Goal: Navigation & Orientation: Find specific page/section

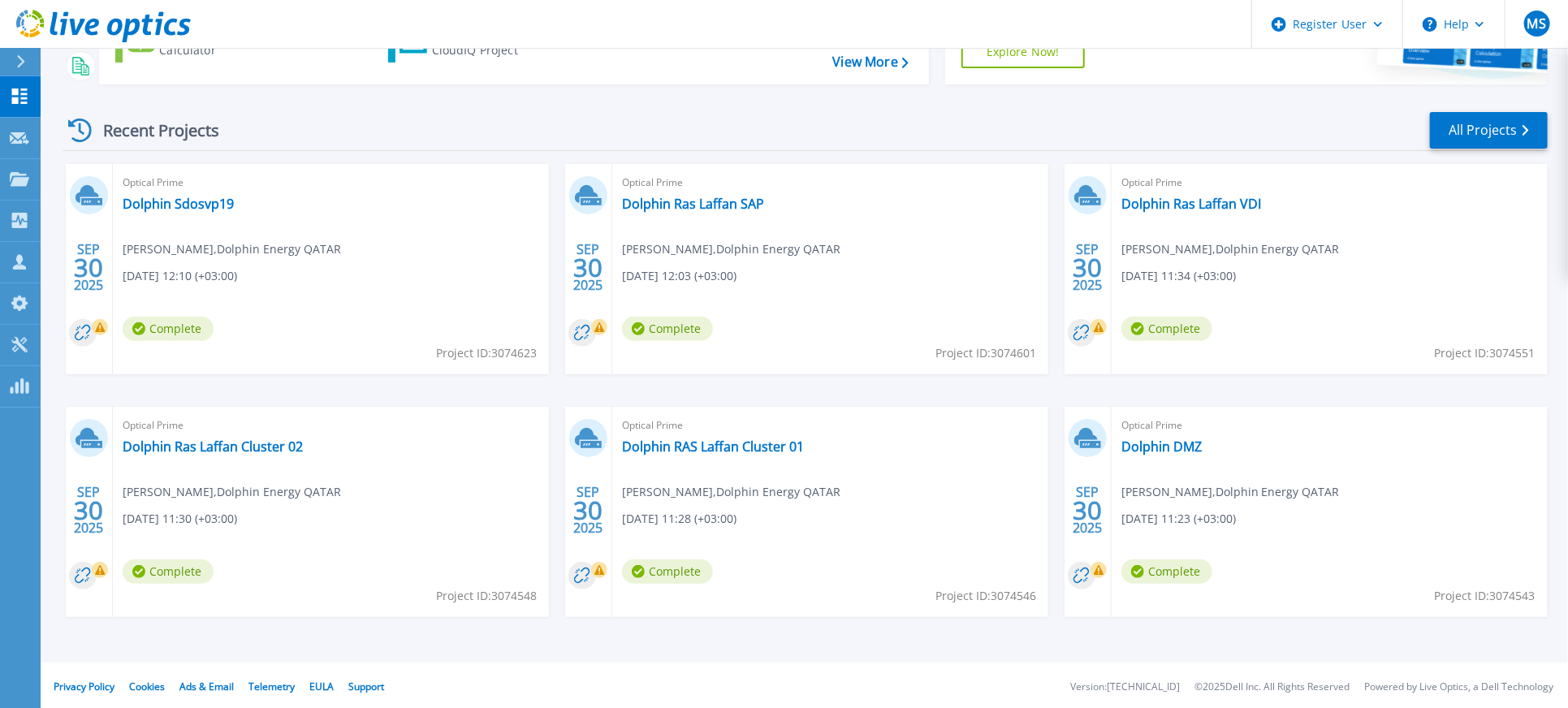
scroll to position [190, 0]
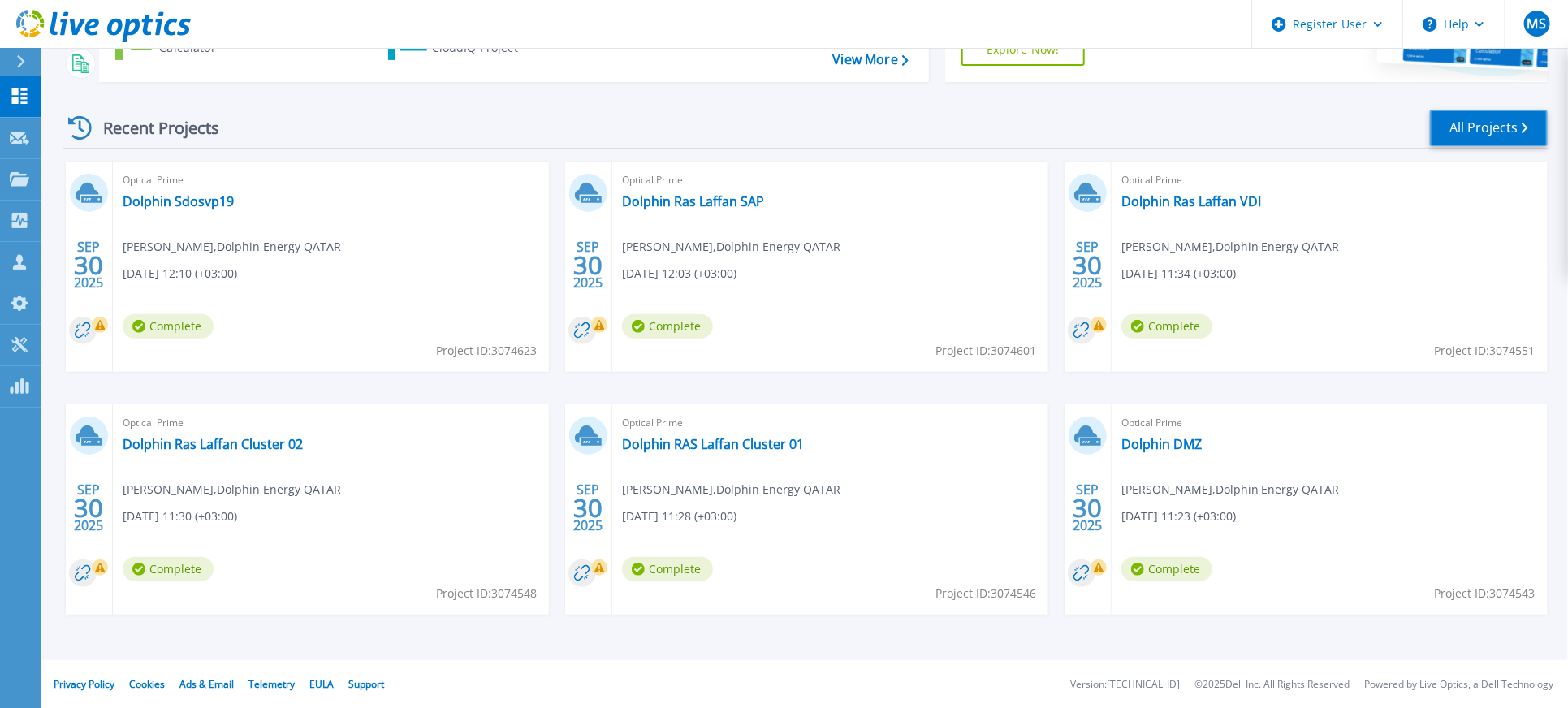
click at [1466, 119] on link "All Projects" at bounding box center [1488, 128] width 118 height 36
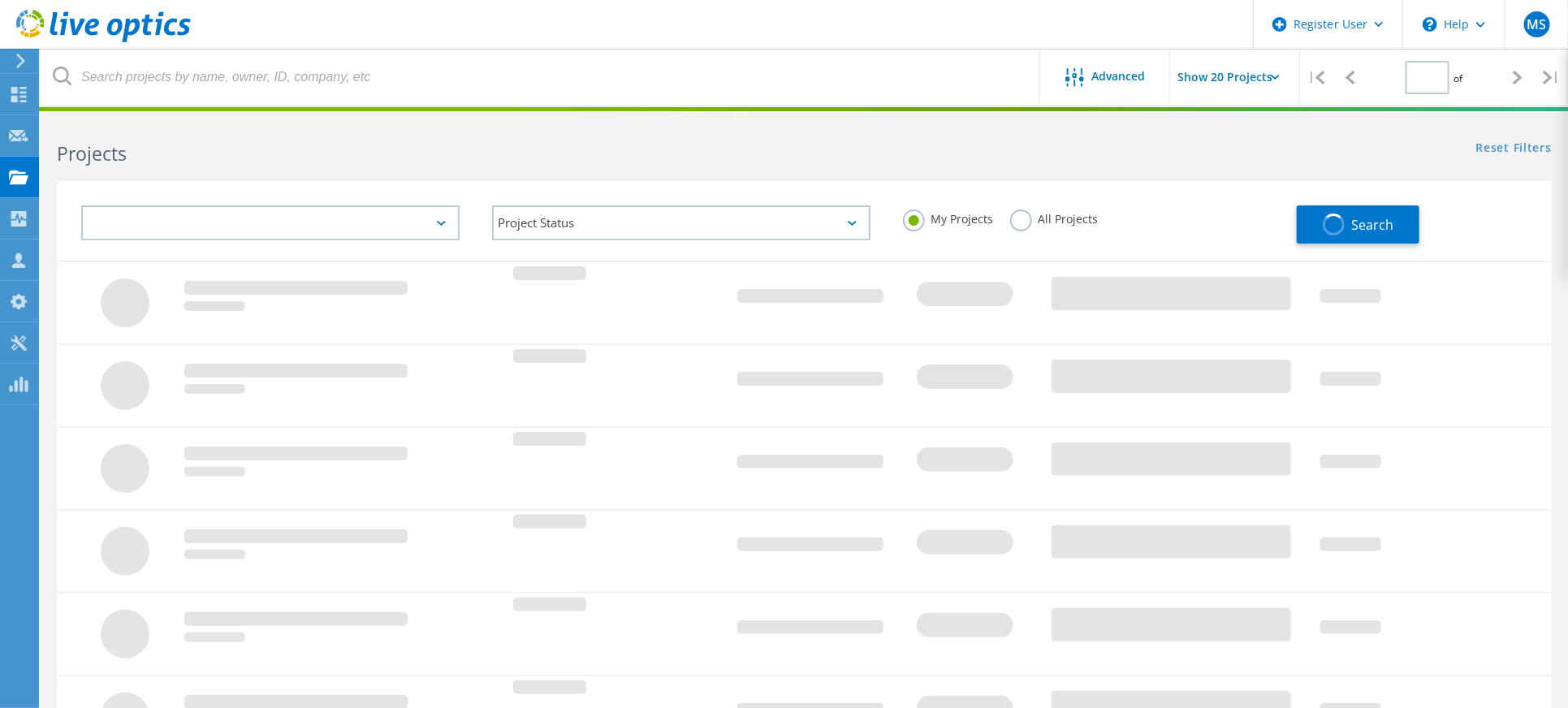
type input "1"
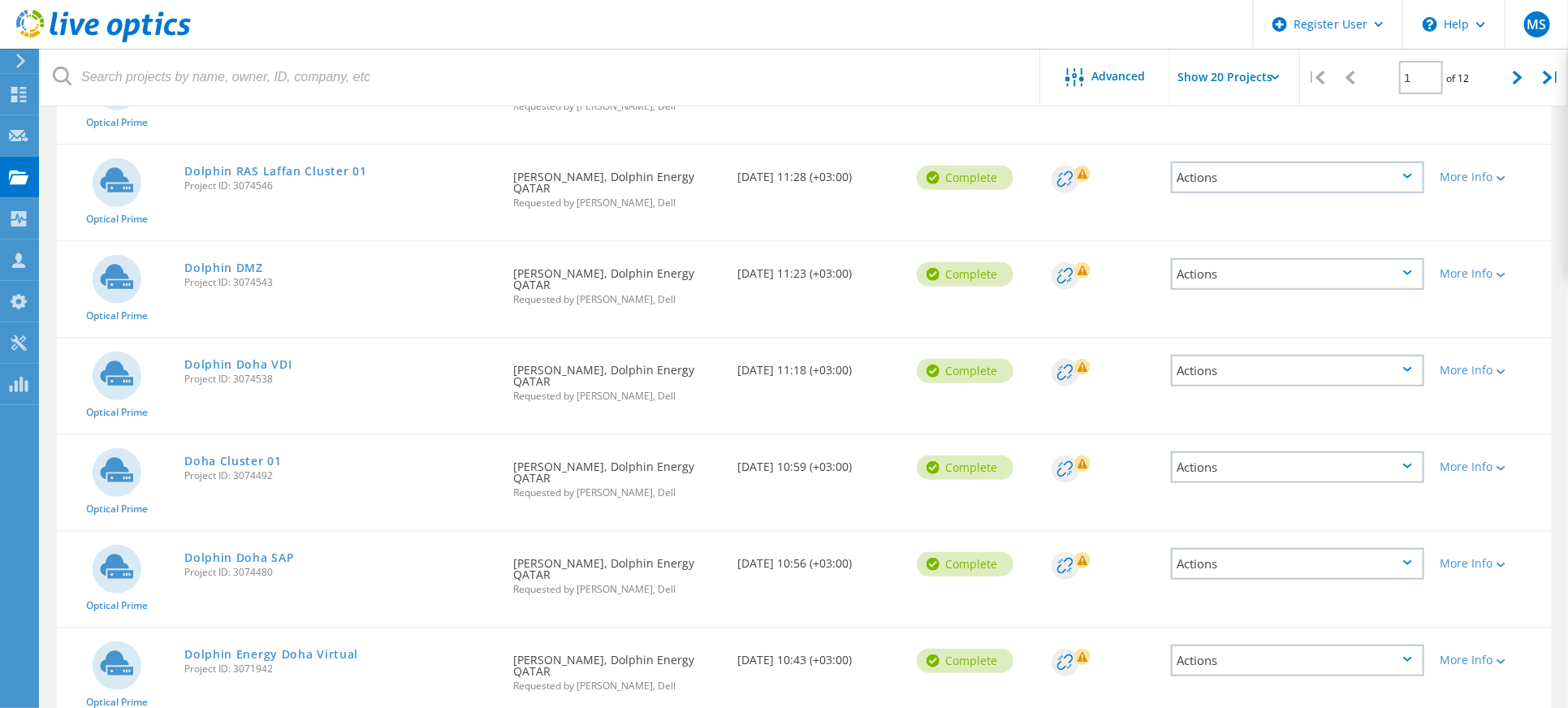
scroll to position [650, 0]
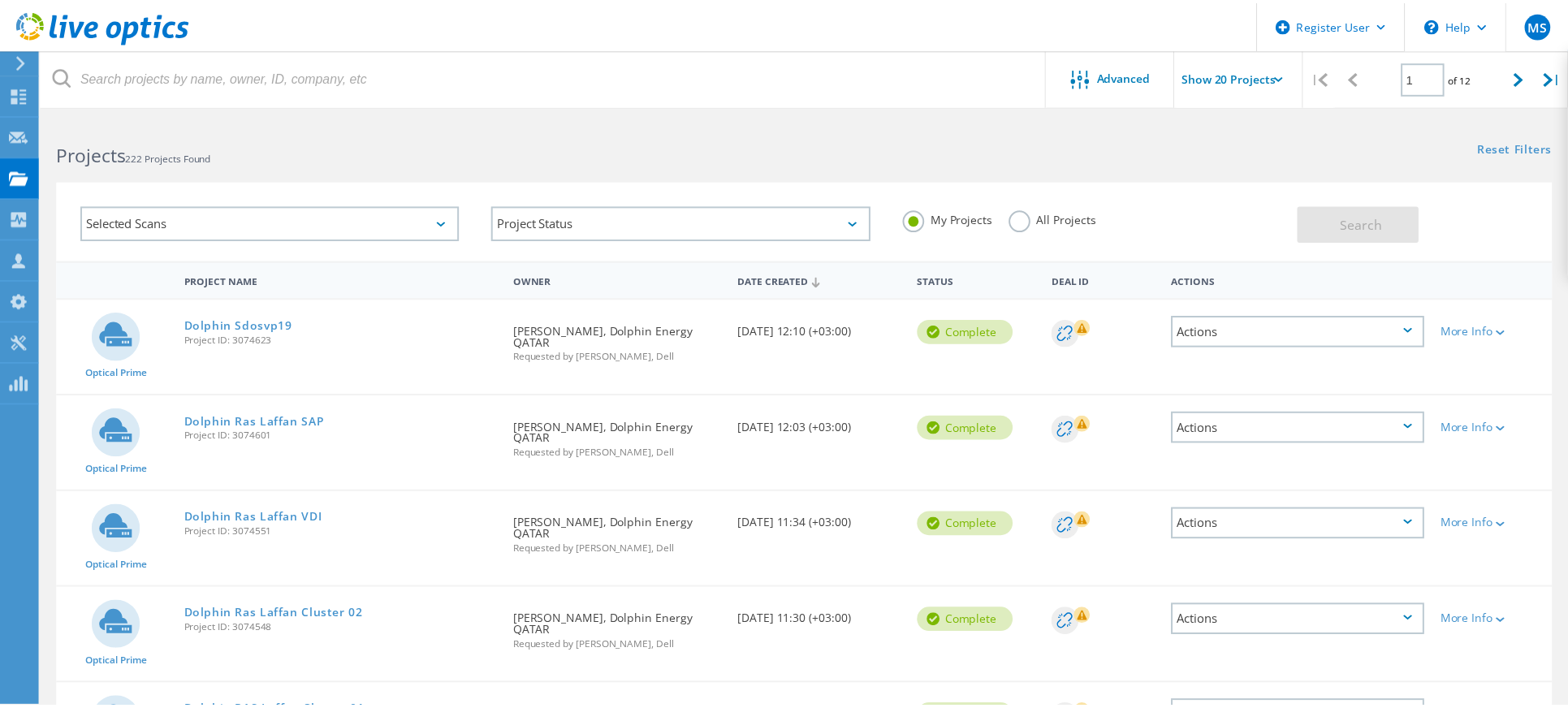
scroll to position [651, 0]
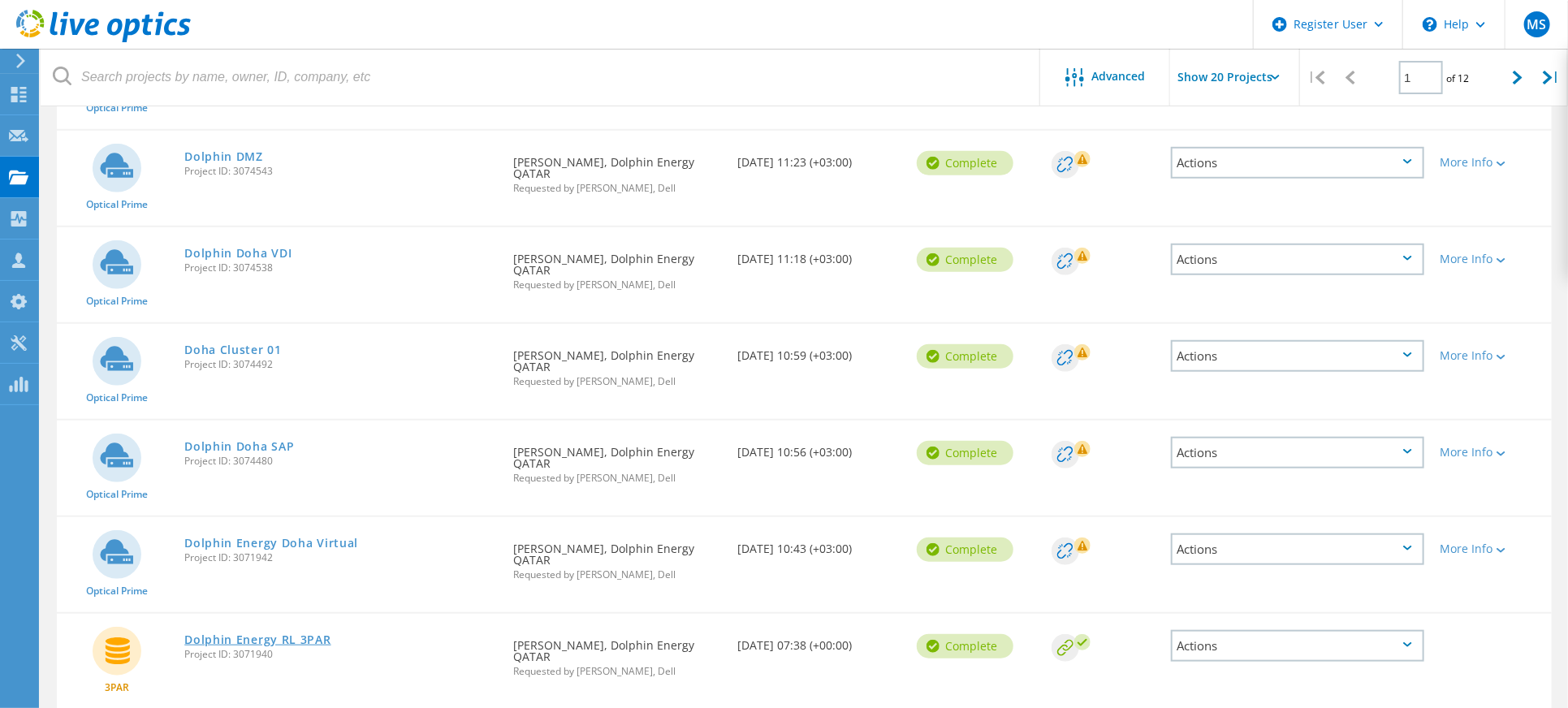
click at [294, 634] on link "Dolphin Energy RL 3PAR" at bounding box center [257, 639] width 146 height 11
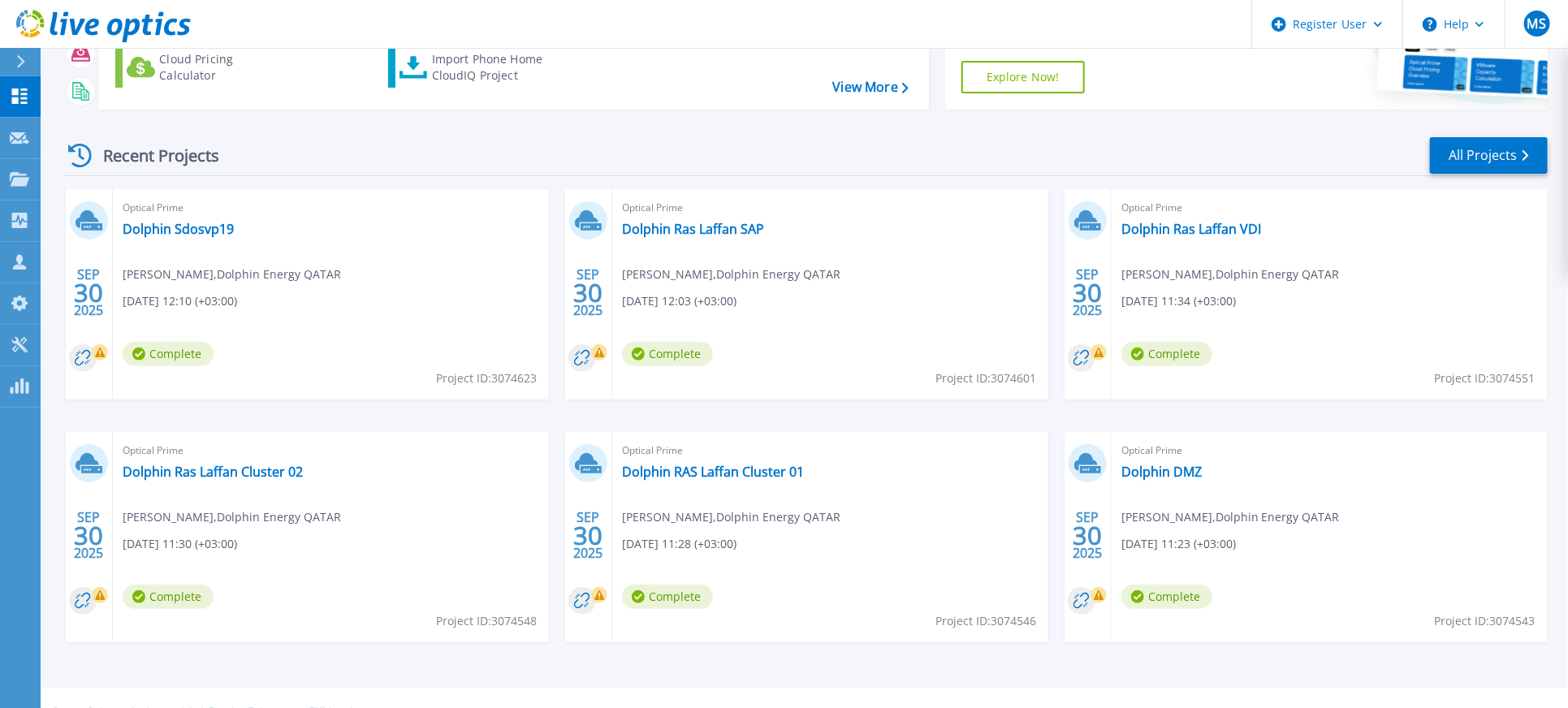
scroll to position [190, 0]
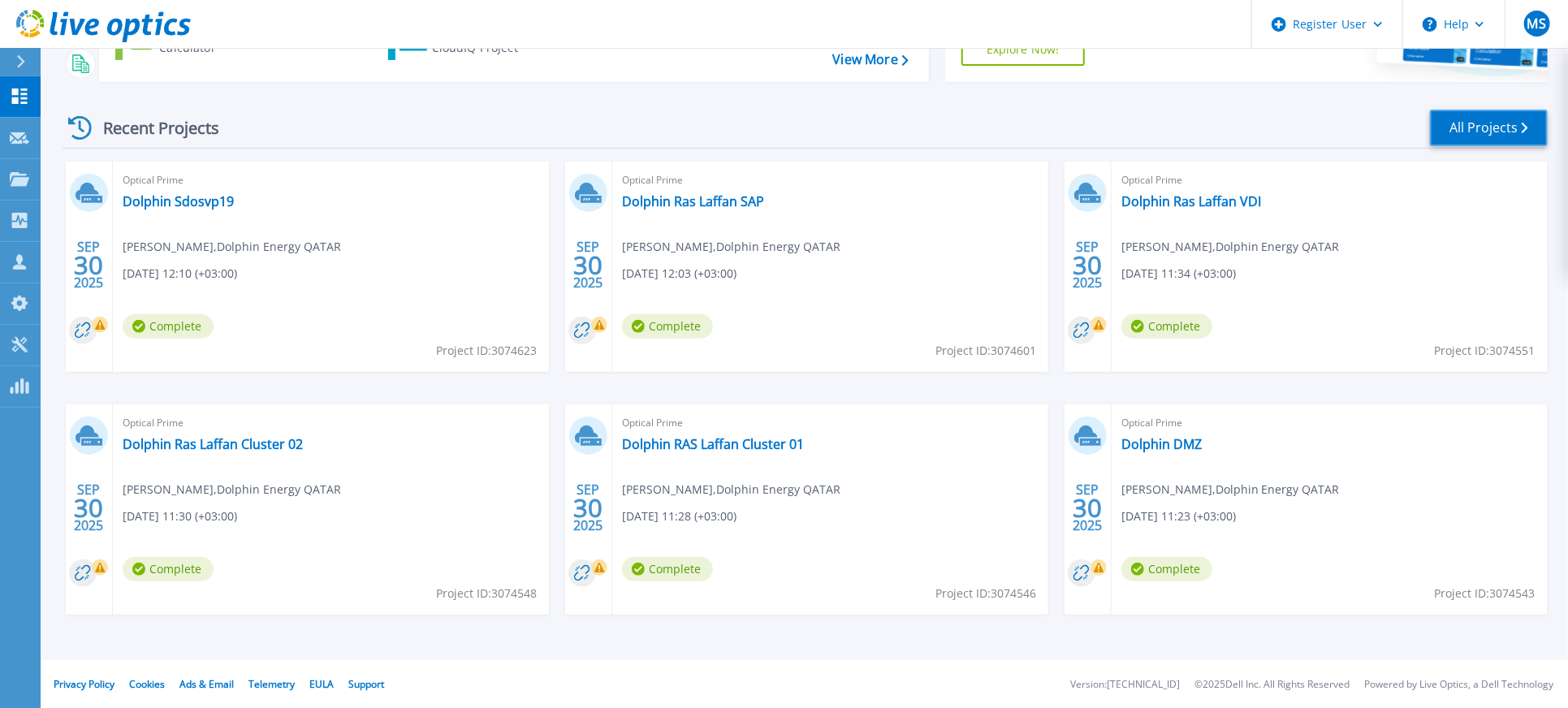
click at [1497, 145] on link "All Projects" at bounding box center [1488, 128] width 118 height 36
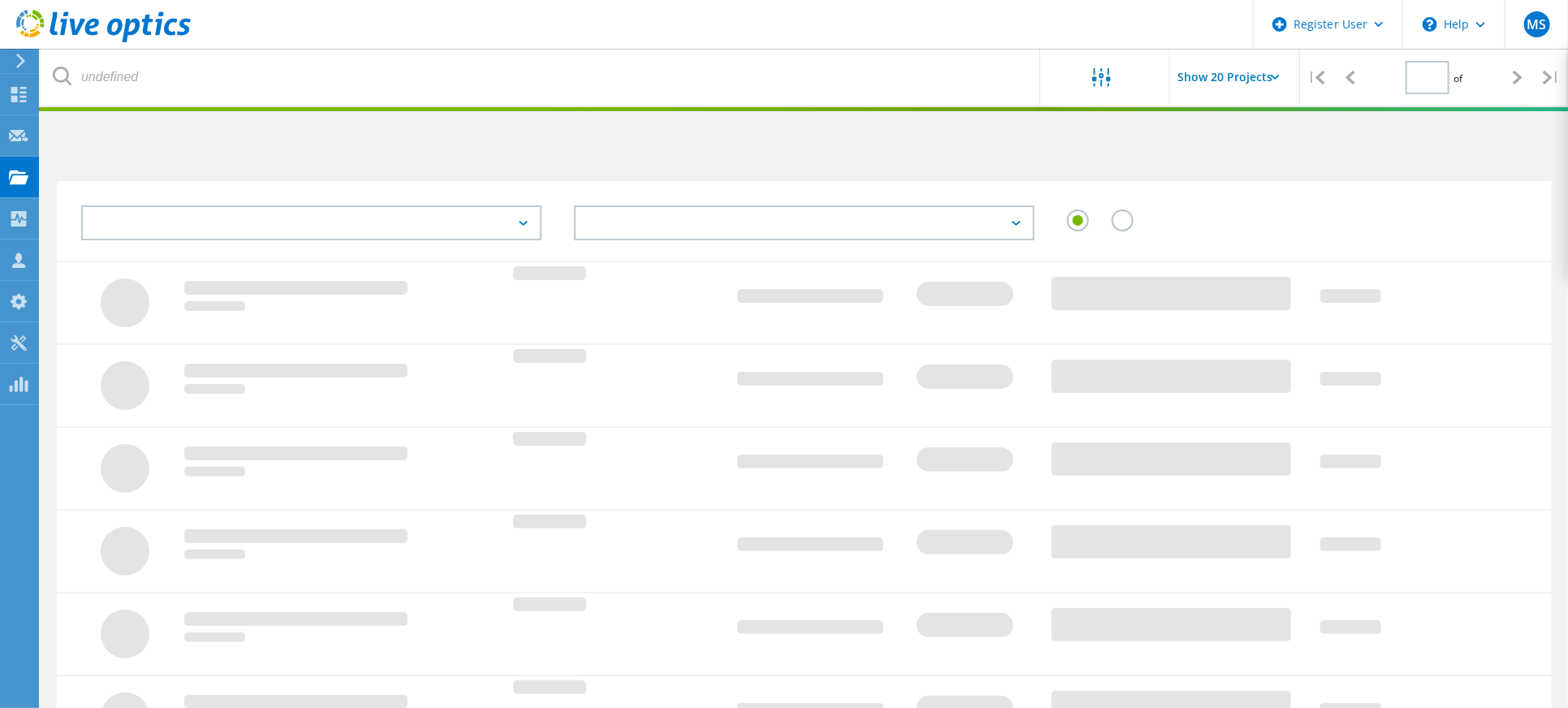
type input "1"
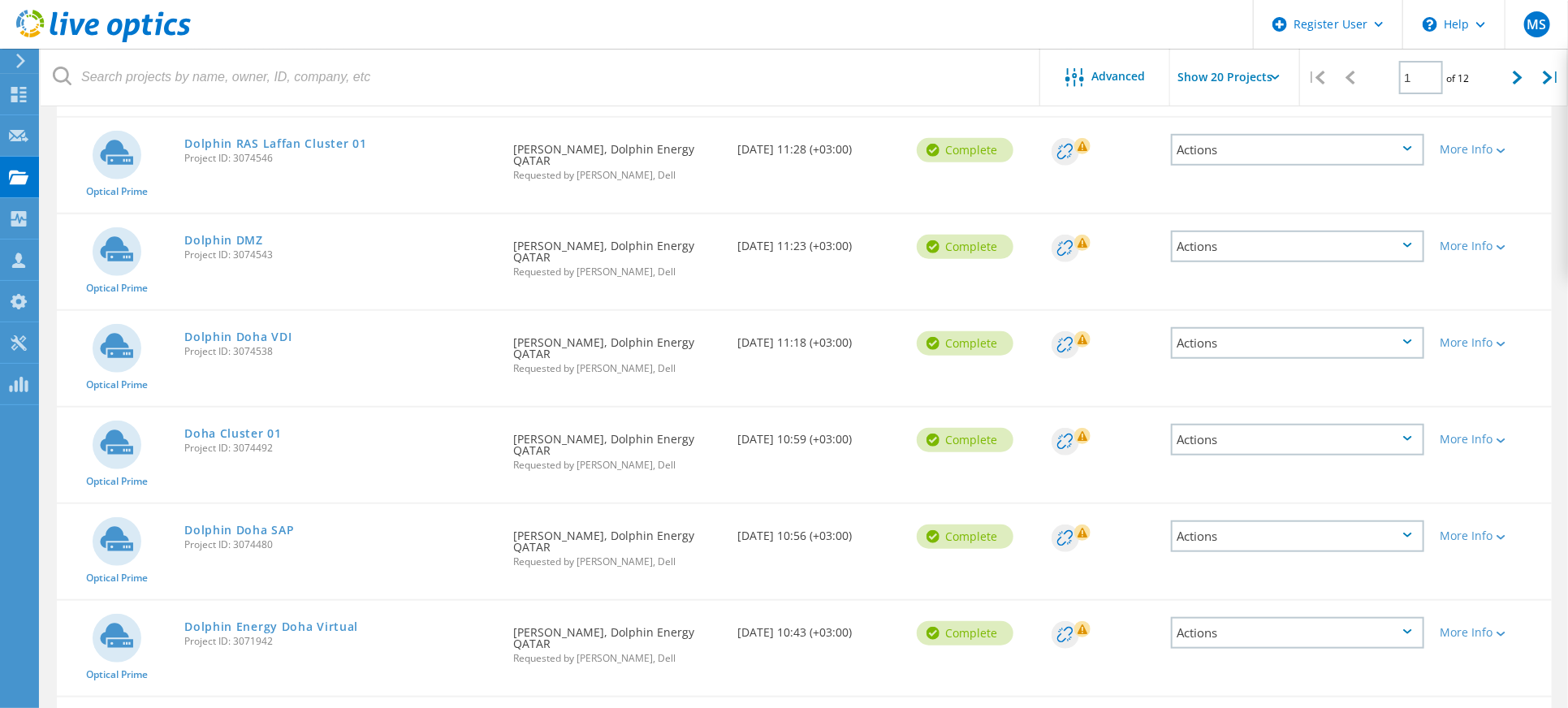
scroll to position [865, 0]
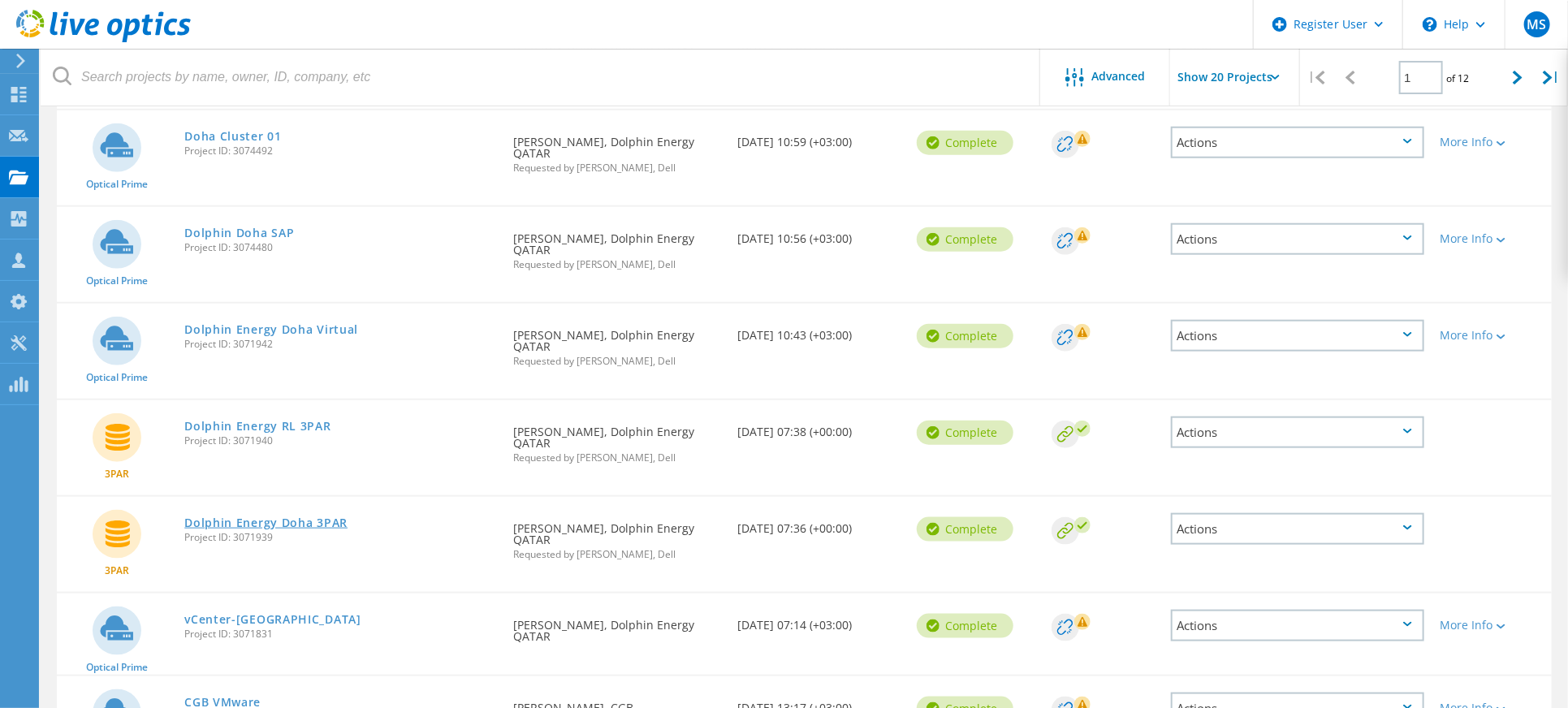
click at [301, 517] on link "Dolphin Energy Doha 3PAR" at bounding box center [266, 522] width 163 height 11
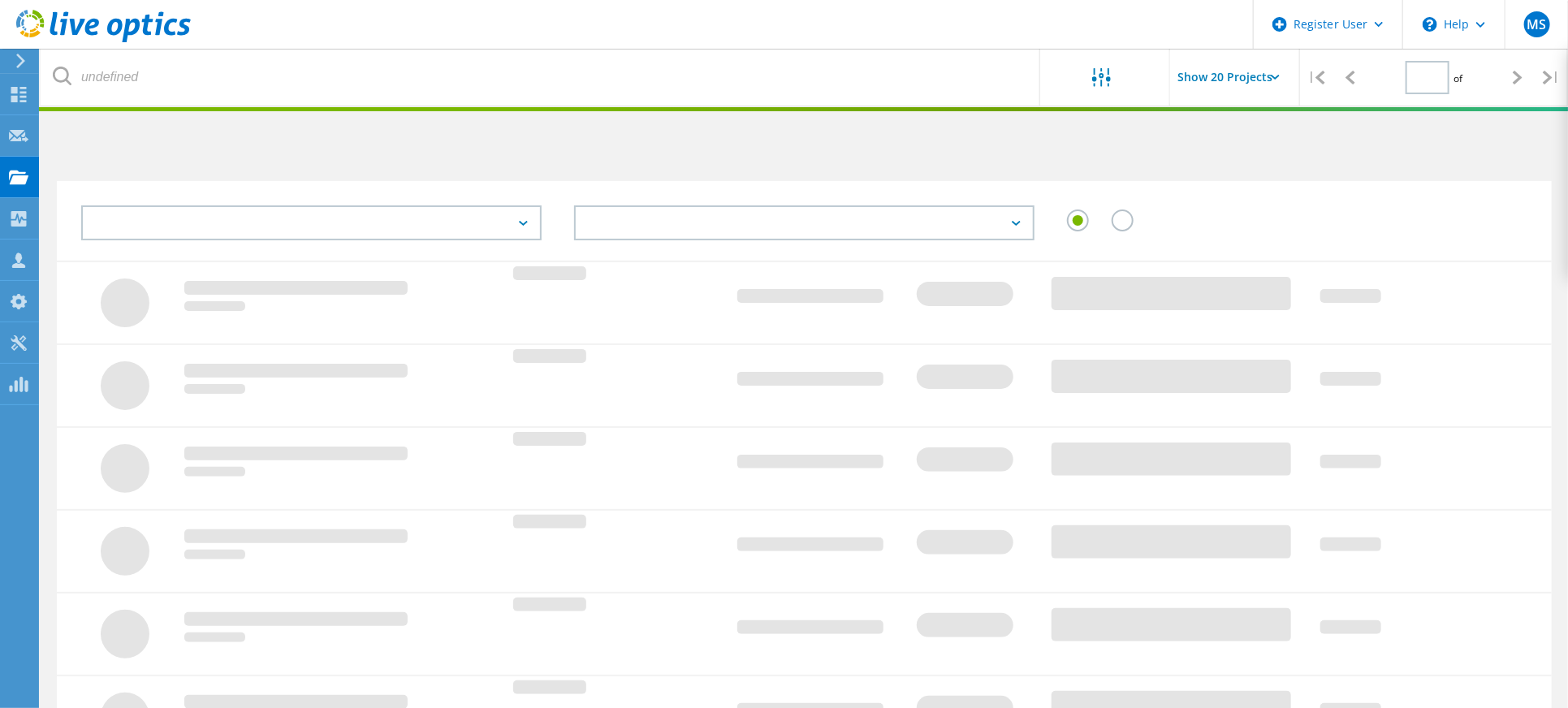
type input "1"
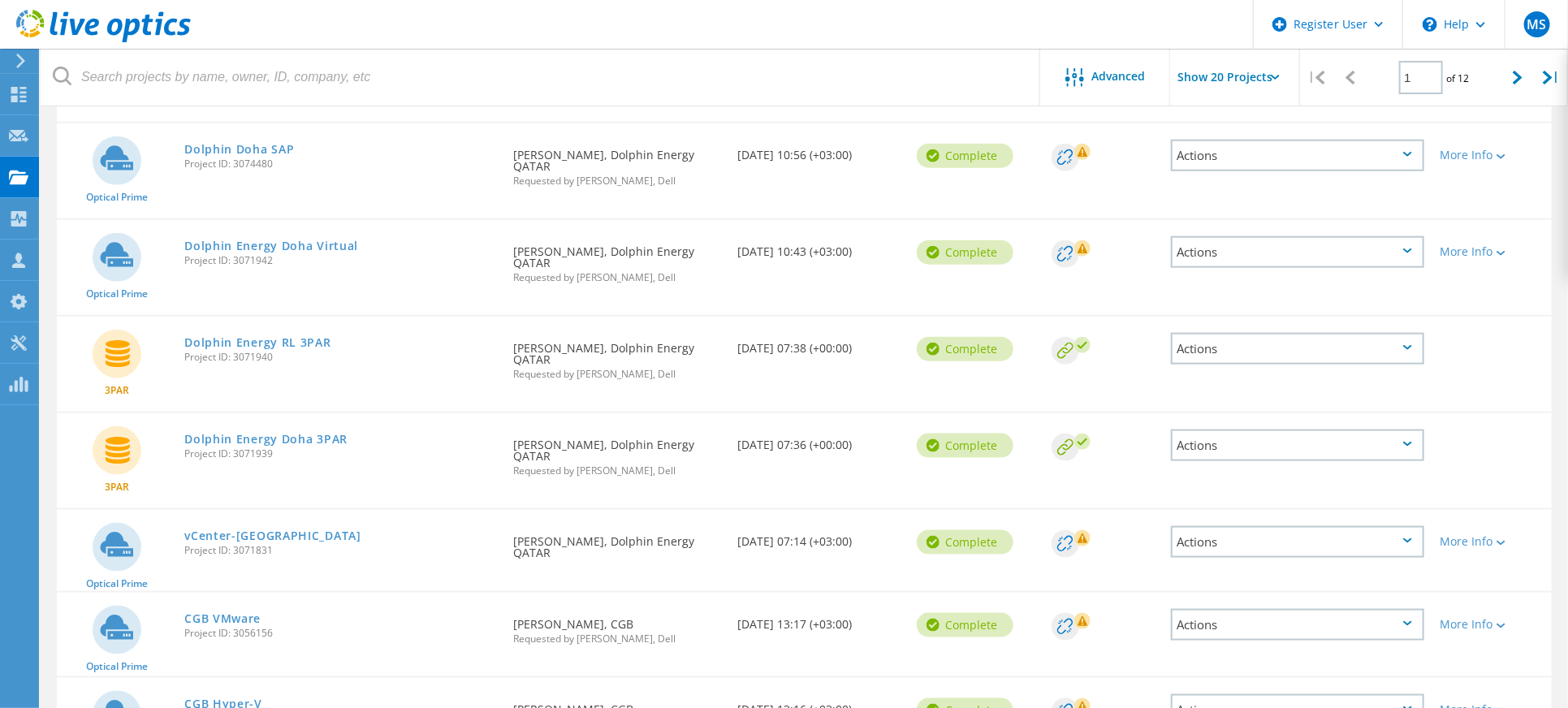
scroll to position [974, 0]
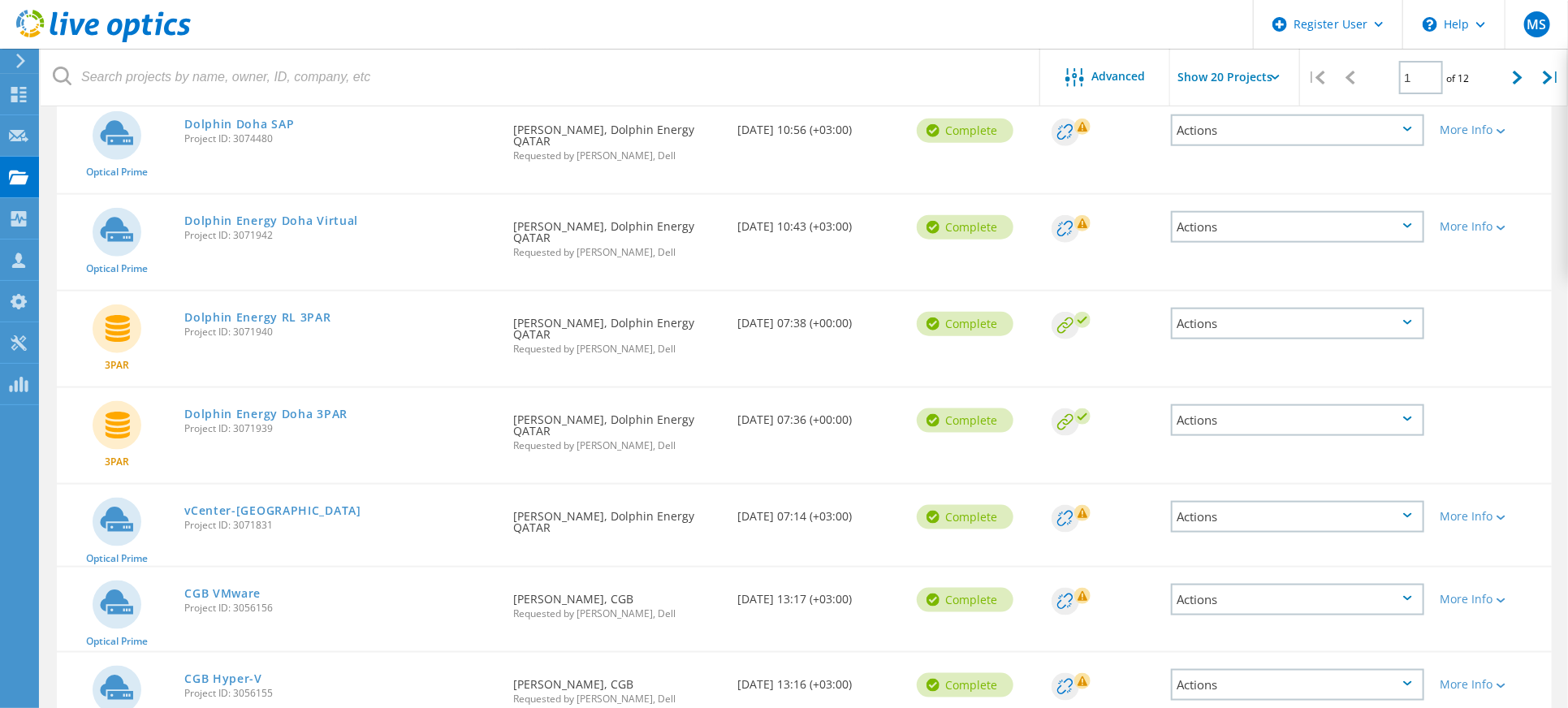
click at [1384, 404] on div "Actions" at bounding box center [1296, 420] width 252 height 31
click at [312, 409] on link "Dolphin Energy Doha 3PAR" at bounding box center [266, 414] width 163 height 11
